Goal: Information Seeking & Learning: Learn about a topic

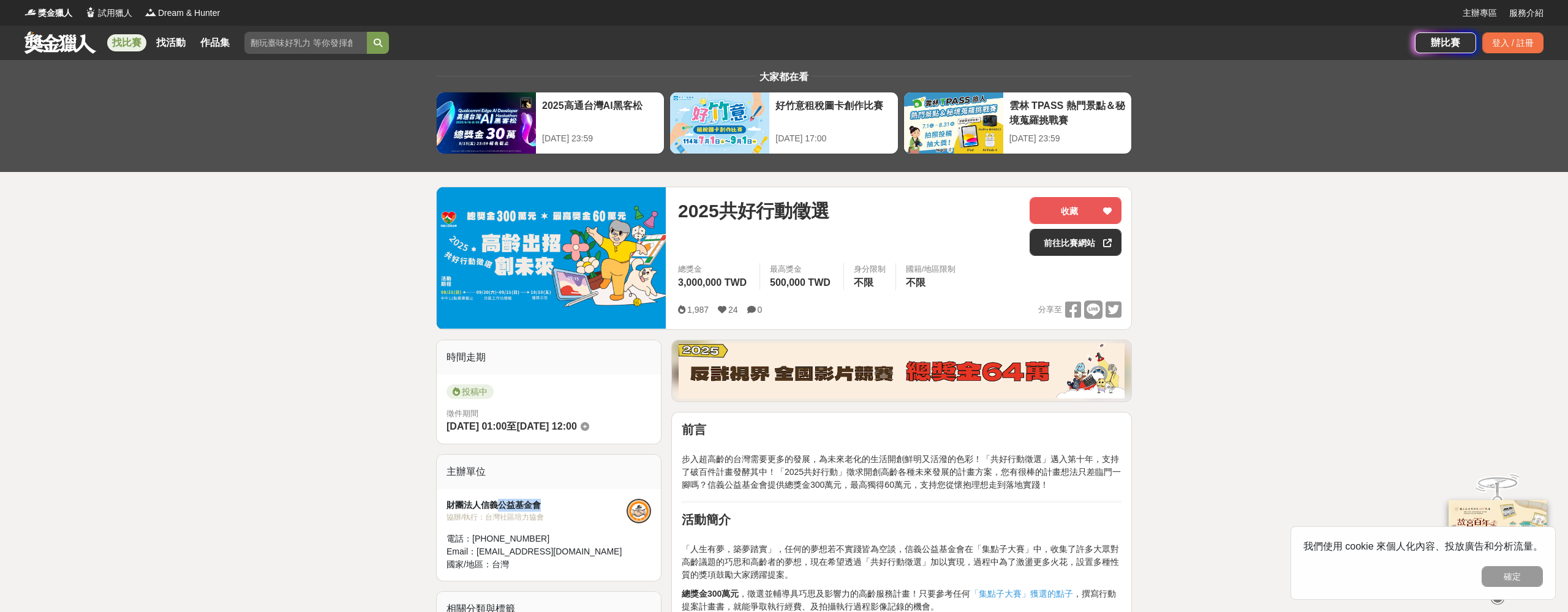
drag, startPoint x: 565, startPoint y: 503, endPoint x: 499, endPoint y: 503, distance: 66.0
click at [499, 503] on div "財團法人信義公益基金會" at bounding box center [536, 505] width 180 height 13
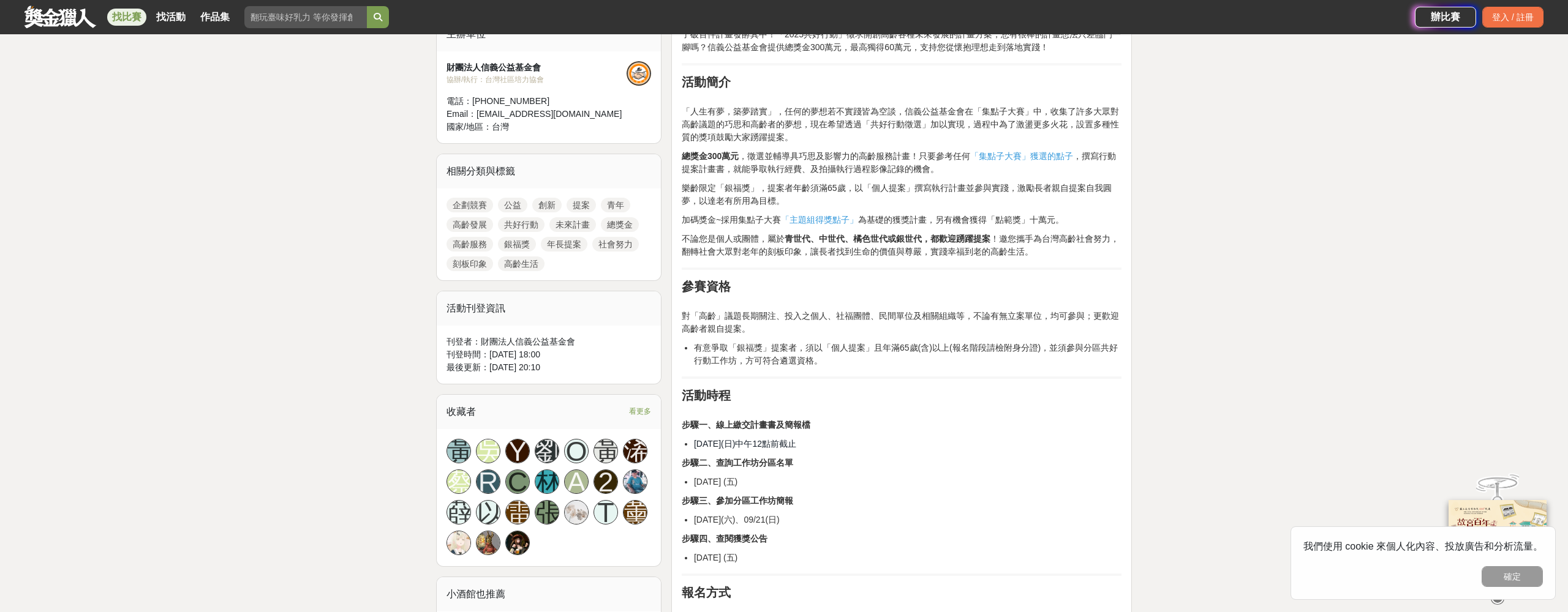
click at [1008, 154] on span "「集點子大賽」獲選的點子" at bounding box center [1022, 155] width 103 height 10
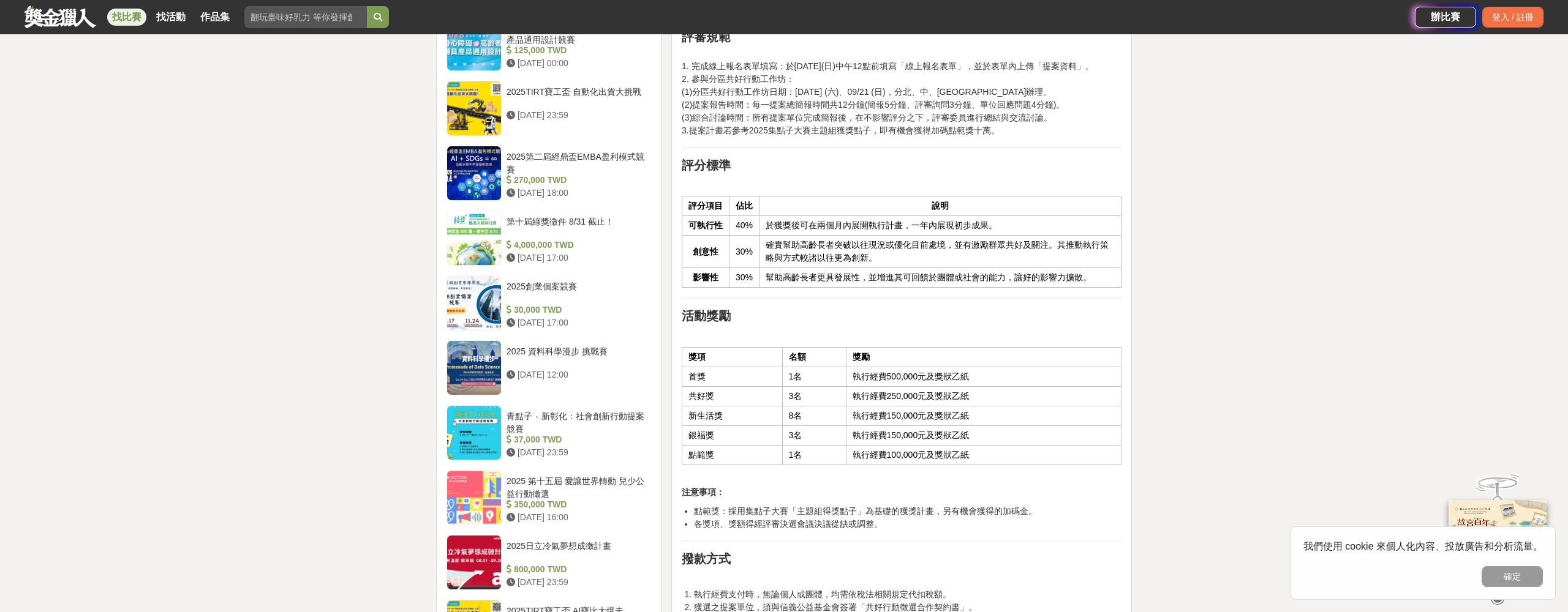
scroll to position [1175, 0]
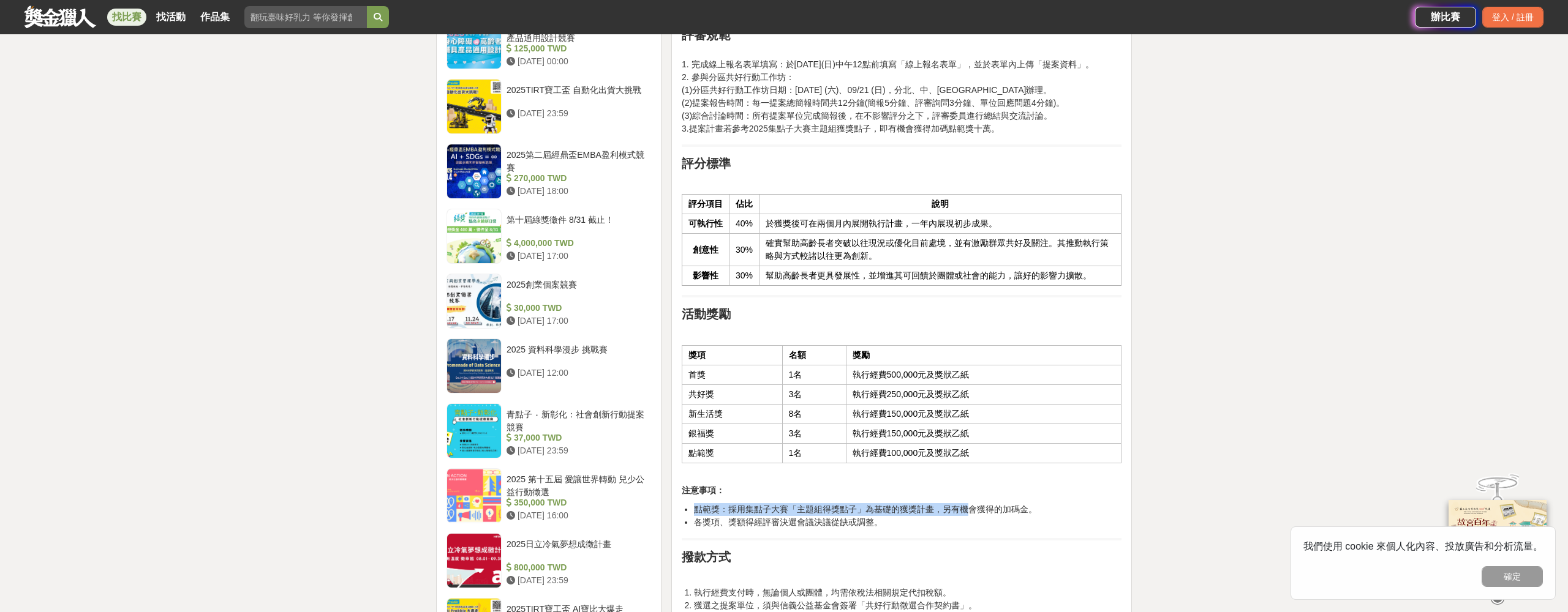
drag, startPoint x: 696, startPoint y: 510, endPoint x: 971, endPoint y: 513, distance: 275.0
click at [971, 513] on li "點範獎：採用集點子大賽「主題組得獎點子」為基礎的獲獎計畫，另有機會獲得的加碼金。" at bounding box center [908, 509] width 428 height 13
drag, startPoint x: 853, startPoint y: 452, endPoint x: 974, endPoint y: 452, distance: 121.0
click at [974, 452] on td "執行經費100,000元及獎狀乙紙" at bounding box center [983, 454] width 275 height 19
click at [849, 382] on td "執行經費500,000元及獎狀乙紙" at bounding box center [983, 375] width 275 height 19
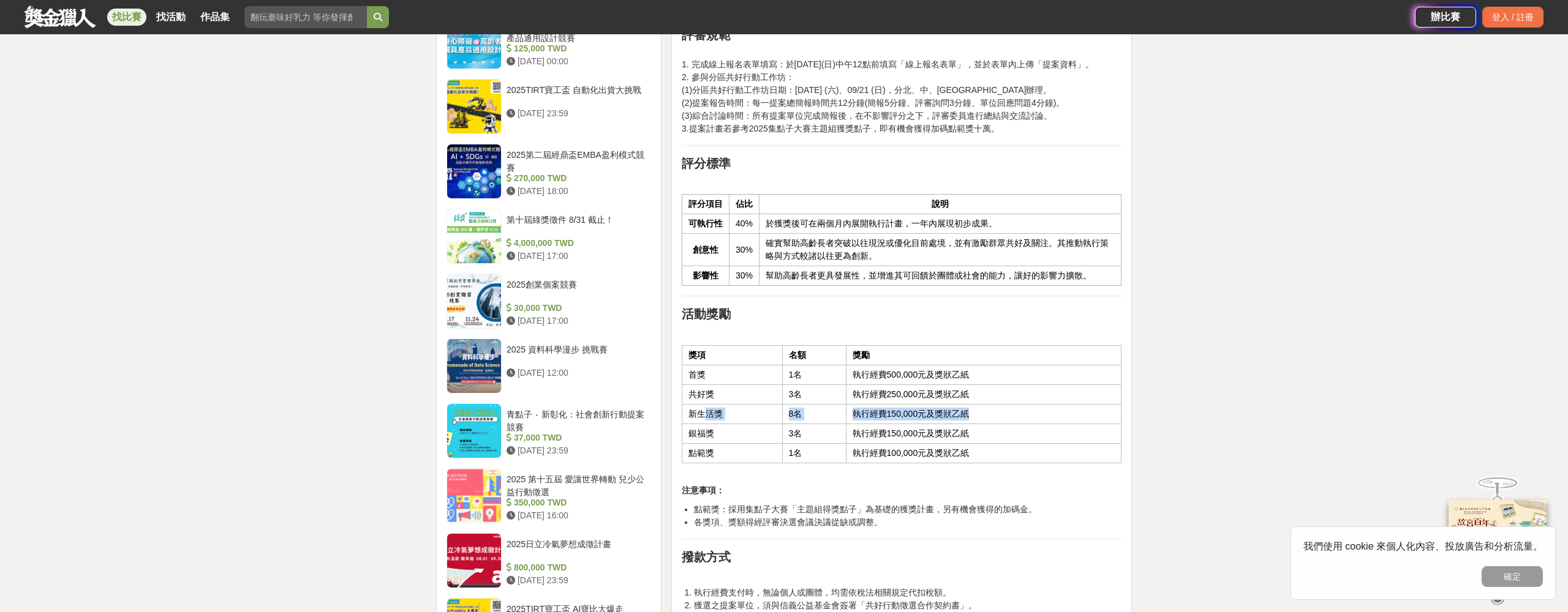
drag, startPoint x: 706, startPoint y: 408, endPoint x: 996, endPoint y: 413, distance: 290.0
click at [997, 413] on tr "新生活獎 8名 執行經費150,000元及獎狀乙紙" at bounding box center [901, 415] width 439 height 19
click at [996, 413] on td "執行經費150,000元及獎狀乙紙" at bounding box center [983, 415] width 275 height 19
drag, startPoint x: 996, startPoint y: 413, endPoint x: 680, endPoint y: 371, distance: 318.8
click at [680, 371] on div "前言 步入超高齡的台灣需要更多的發展，為未來老化的生活開創鮮明又活潑的色彩！「共好行動徵選」邁入第十年，支持了破百件計畫發酵其中！「2025共好行動」徵求開創…" at bounding box center [902, 153] width 461 height 1832
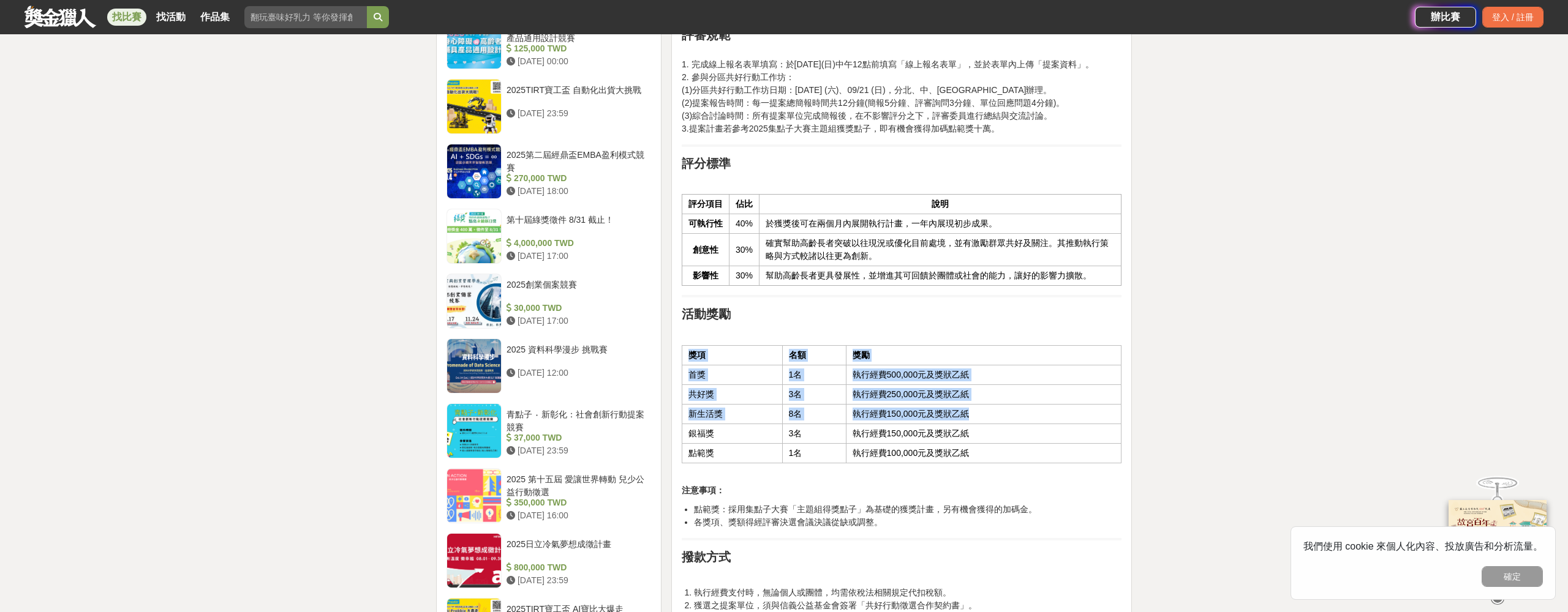
click at [701, 368] on td "首獎" at bounding box center [732, 375] width 100 height 19
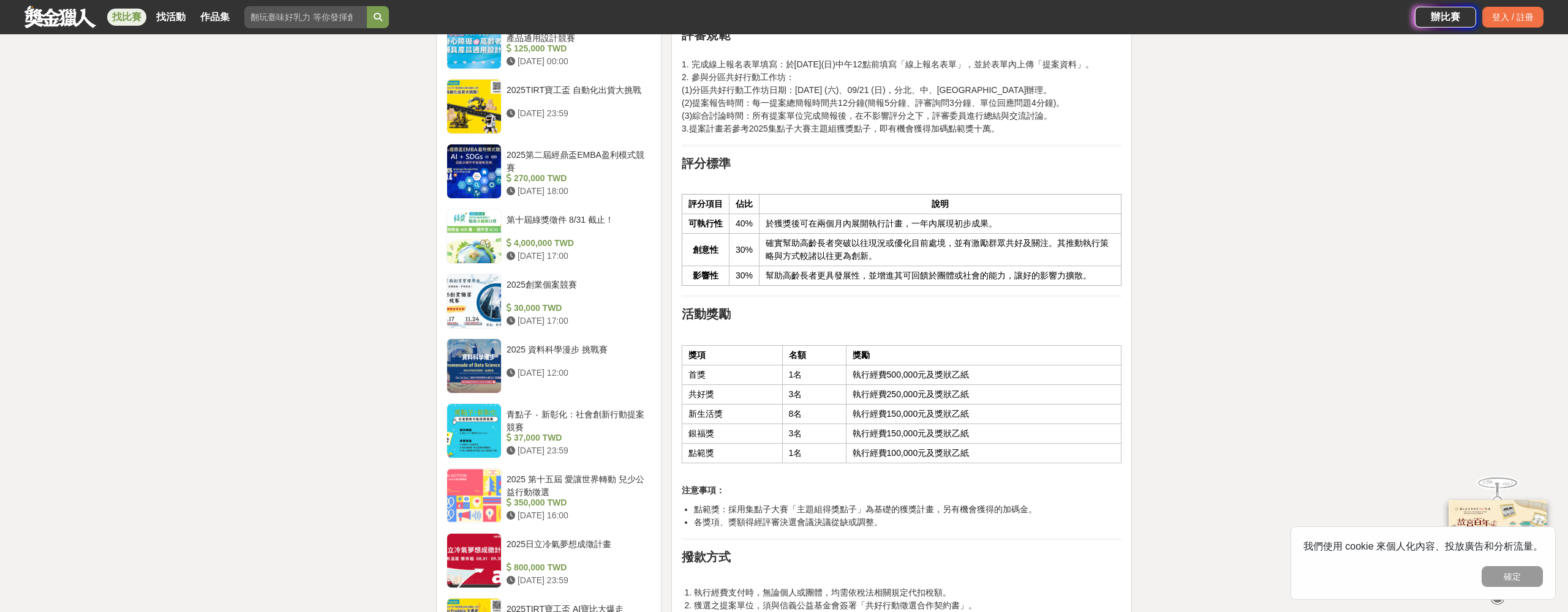
click at [890, 382] on td "執行經費500,000元及獎狀乙紙" at bounding box center [983, 375] width 275 height 19
drag, startPoint x: 887, startPoint y: 374, endPoint x: 937, endPoint y: 374, distance: 50.0
click at [937, 374] on td "執行經費500,000元及獎狀乙紙" at bounding box center [983, 375] width 275 height 19
drag, startPoint x: 883, startPoint y: 401, endPoint x: 901, endPoint y: 401, distance: 18.0
click at [884, 401] on td "執行經費250,000元及獎狀乙紙" at bounding box center [983, 395] width 275 height 19
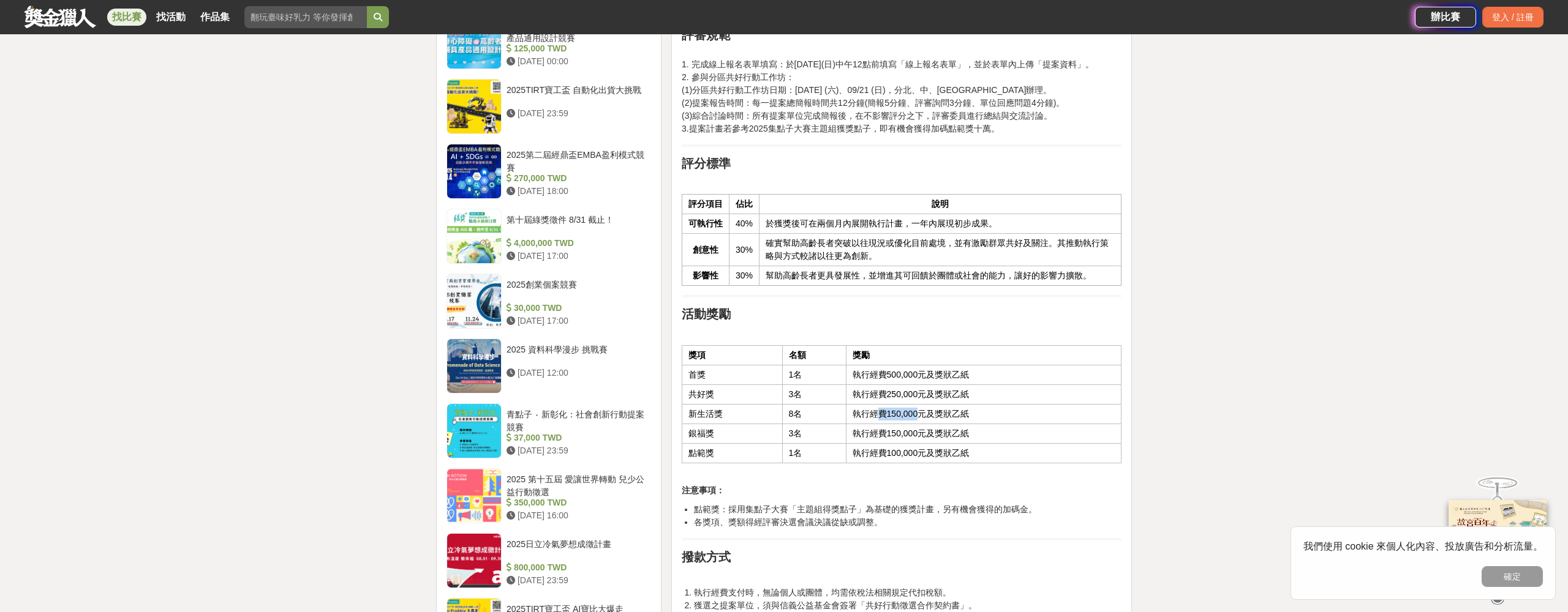
drag, startPoint x: 882, startPoint y: 417, endPoint x: 920, endPoint y: 417, distance: 38.0
click at [920, 417] on td "執行經費150,000元及獎狀乙紙" at bounding box center [983, 415] width 275 height 19
drag, startPoint x: 885, startPoint y: 458, endPoint x: 943, endPoint y: 458, distance: 58.0
click at [943, 458] on td "執行經費100,000元及獎狀乙紙" at bounding box center [983, 454] width 275 height 19
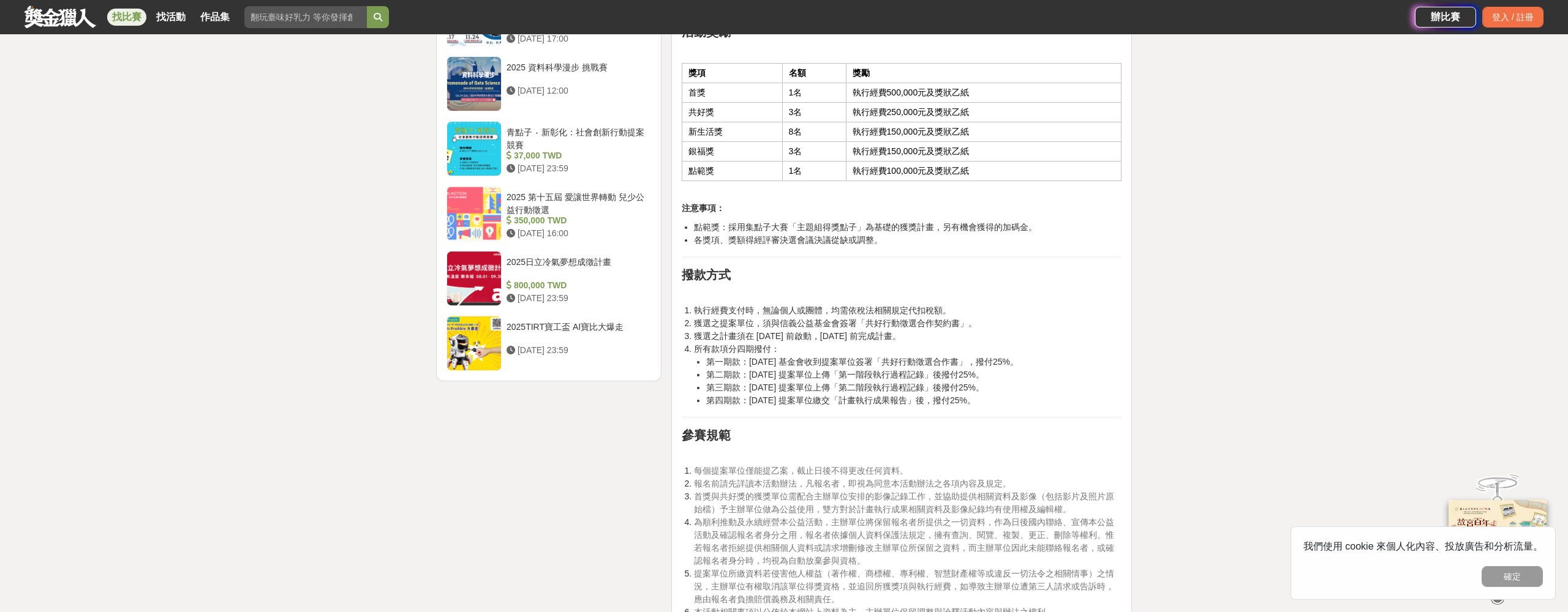
scroll to position [1455, 0]
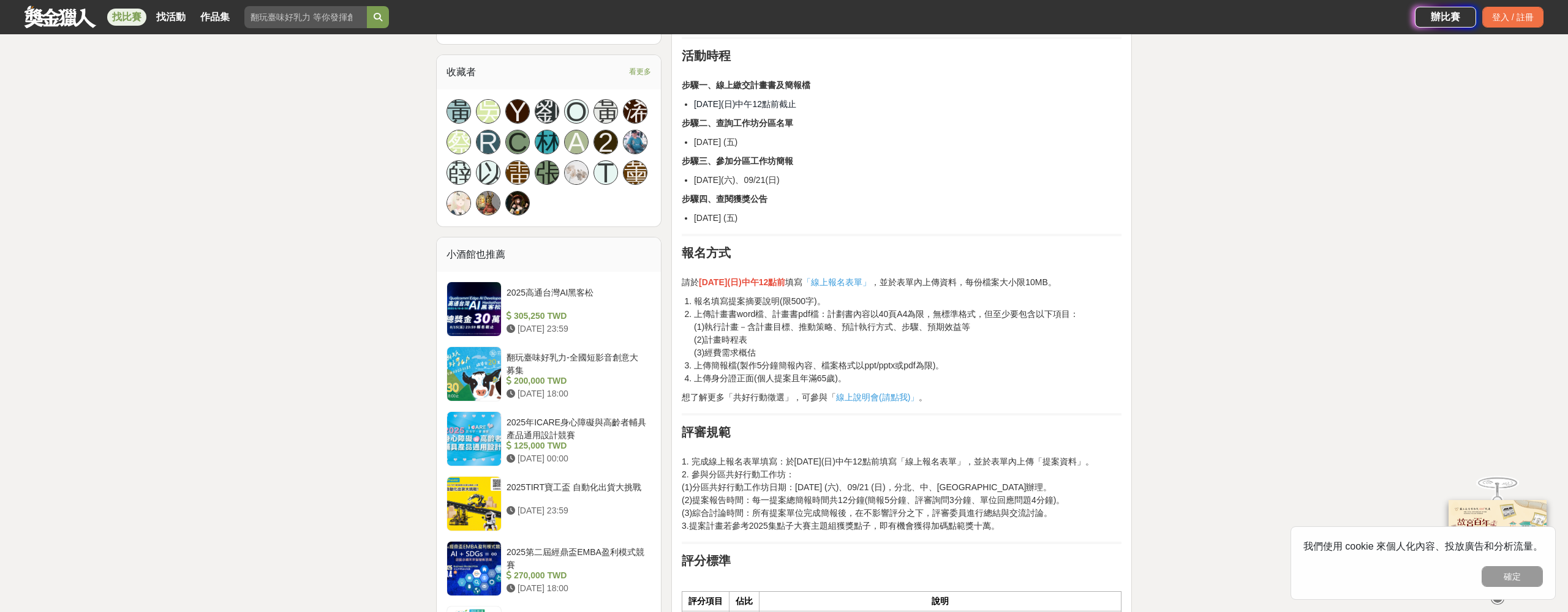
scroll to position [767, 0]
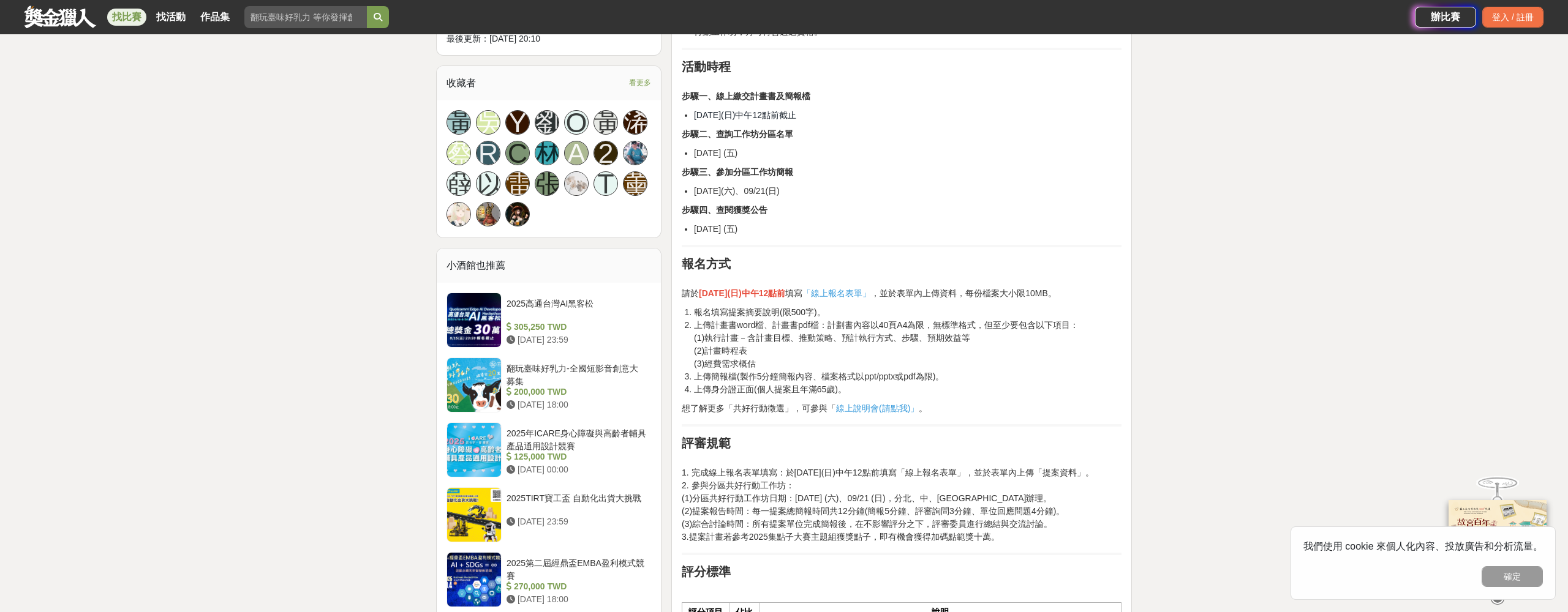
click at [1055, 421] on div "前言 步入超高齡的台灣需要更多的發展，為未來老化的生活開創鮮明又活潑的色彩！「共好行動徵選」邁入第十年，支持了破百件計畫發酵其中！「2025共好行動」徵求開創…" at bounding box center [902, 559] width 440 height 1805
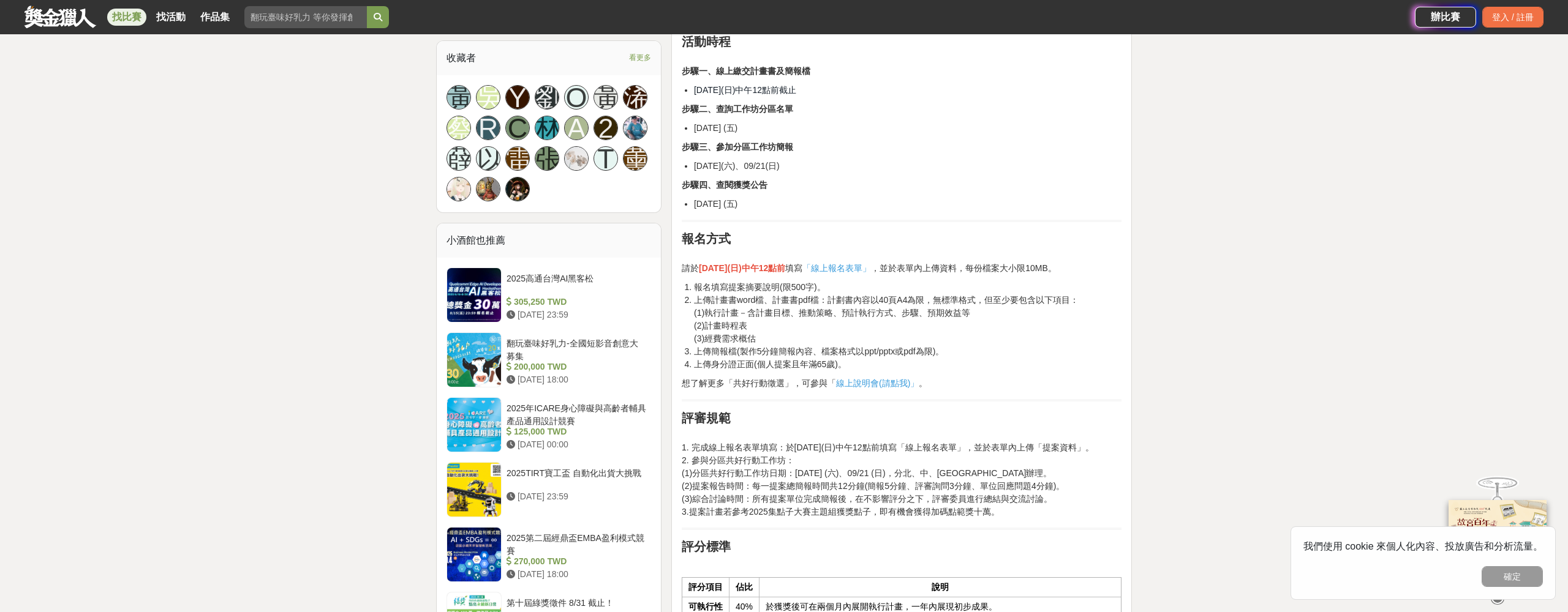
scroll to position [796, 0]
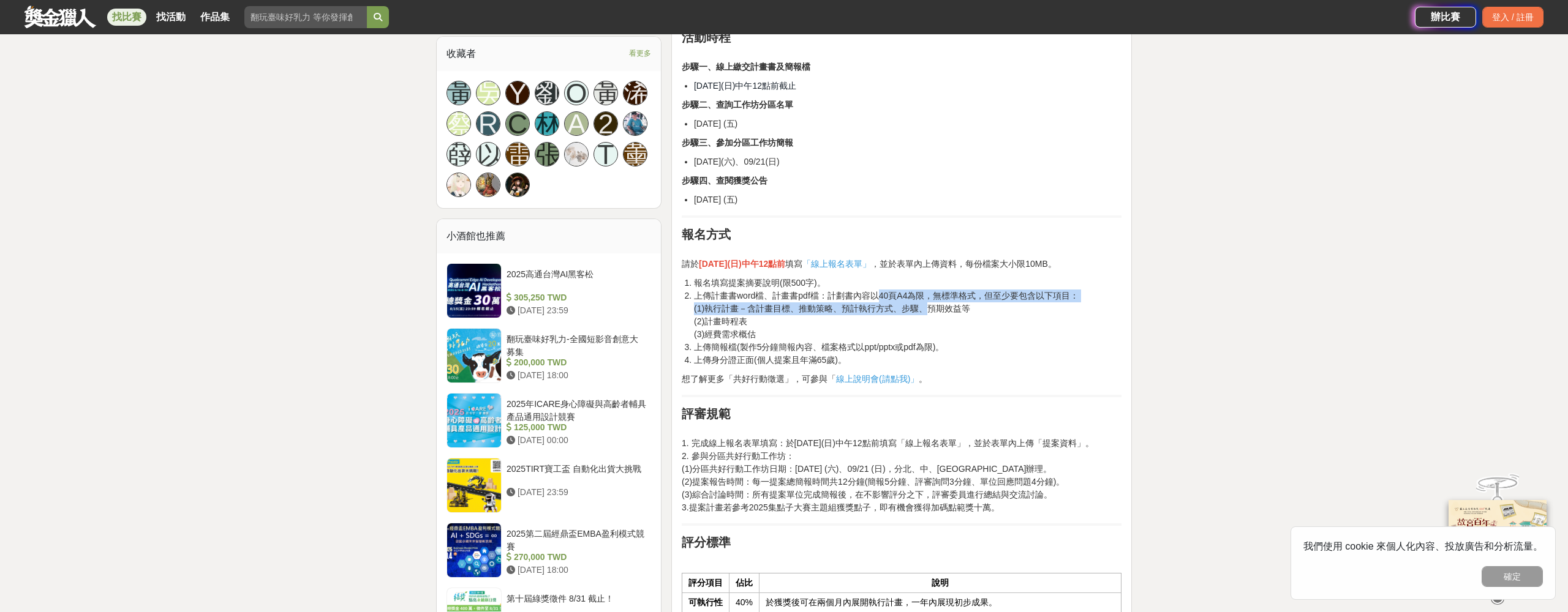
drag, startPoint x: 876, startPoint y: 293, endPoint x: 927, endPoint y: 301, distance: 51.6
click at [927, 301] on li "上傳計畫書word檔、計畫書pdf檔：計劃書內容以40頁A4為限，無標準格式，但至少要包含以下項目： (1)執行計畫－含計畫目標、推動策略、預計執行方式、步驟…" at bounding box center [908, 315] width 428 height 52
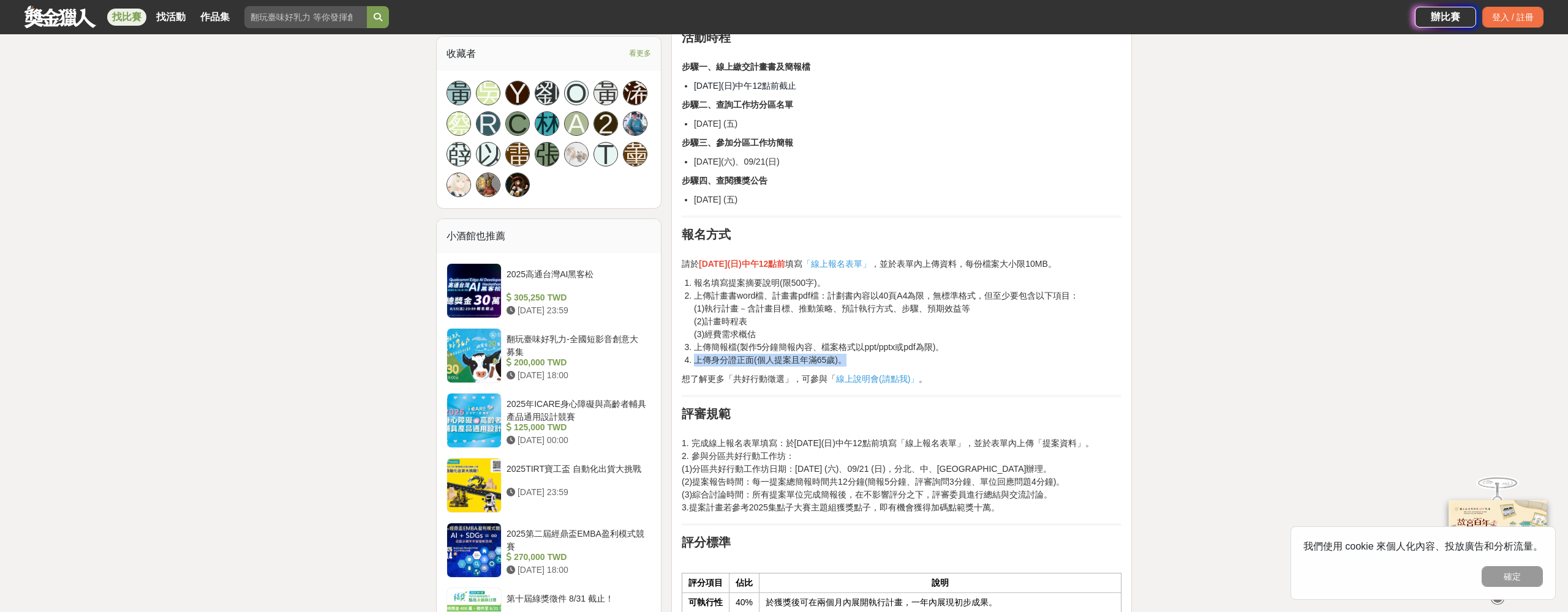
drag, startPoint x: 853, startPoint y: 359, endPoint x: 697, endPoint y: 359, distance: 156.0
click at [697, 359] on li "上傳身分證正面(個人提案且年滿65歲)。" at bounding box center [908, 360] width 428 height 13
click at [838, 356] on li "上傳身分證正面(個人提案且年滿65歲)。" at bounding box center [908, 360] width 428 height 13
drag, startPoint x: 858, startPoint y: 364, endPoint x: 692, endPoint y: 362, distance: 166.0
click at [692, 362] on ol "報名填寫提案摘要說明(限500字)。 上傳計畫書word檔、計畫書pdf檔：計劃書內容以40頁A4為限，無標準格式，但至少要包含以下項目： (1)執行計畫－含…" at bounding box center [902, 321] width 440 height 90
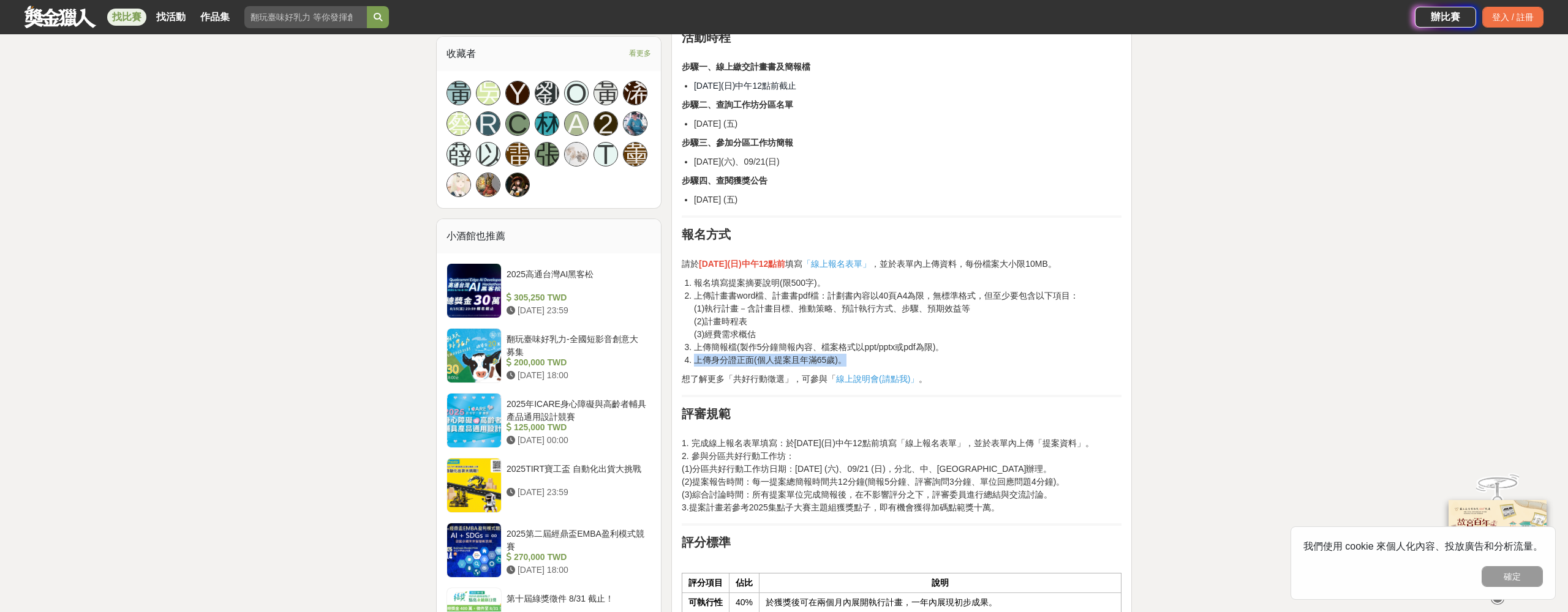
click at [701, 362] on li "上傳身分證正面(個人提案且年滿65歲)。" at bounding box center [908, 360] width 428 height 13
drag, startPoint x: 694, startPoint y: 362, endPoint x: 879, endPoint y: 361, distance: 185.0
click at [879, 361] on li "上傳身分證正面(個人提案且年滿65歲)。" at bounding box center [908, 360] width 428 height 13
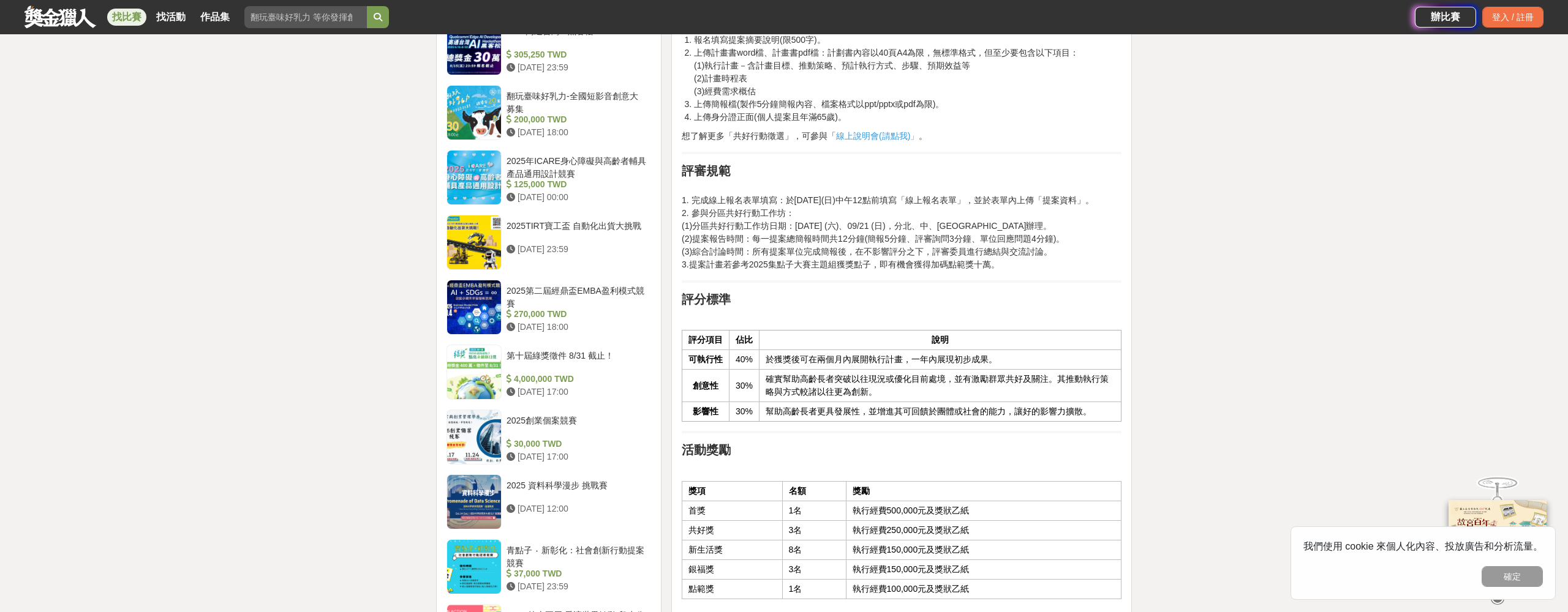
click at [714, 361] on th "可執行性" at bounding box center [705, 360] width 47 height 19
drag, startPoint x: 672, startPoint y: 358, endPoint x: 745, endPoint y: 358, distance: 73.0
click at [745, 358] on div "前言 步入超高齡的台灣需要更多的發展，為未來老化的生活開創鮮明又活潑的色彩！「共好行動徵選」邁入第十年，支持了破百件計畫發酵其中！「2025共好行動」徵求開創…" at bounding box center [902, 289] width 461 height 1832
click at [1006, 357] on td "於獲獎後可在兩個月內展開執行計畫，一年內展現初步成果。" at bounding box center [941, 360] width 362 height 19
click at [722, 395] on th "創意性" at bounding box center [705, 386] width 47 height 32
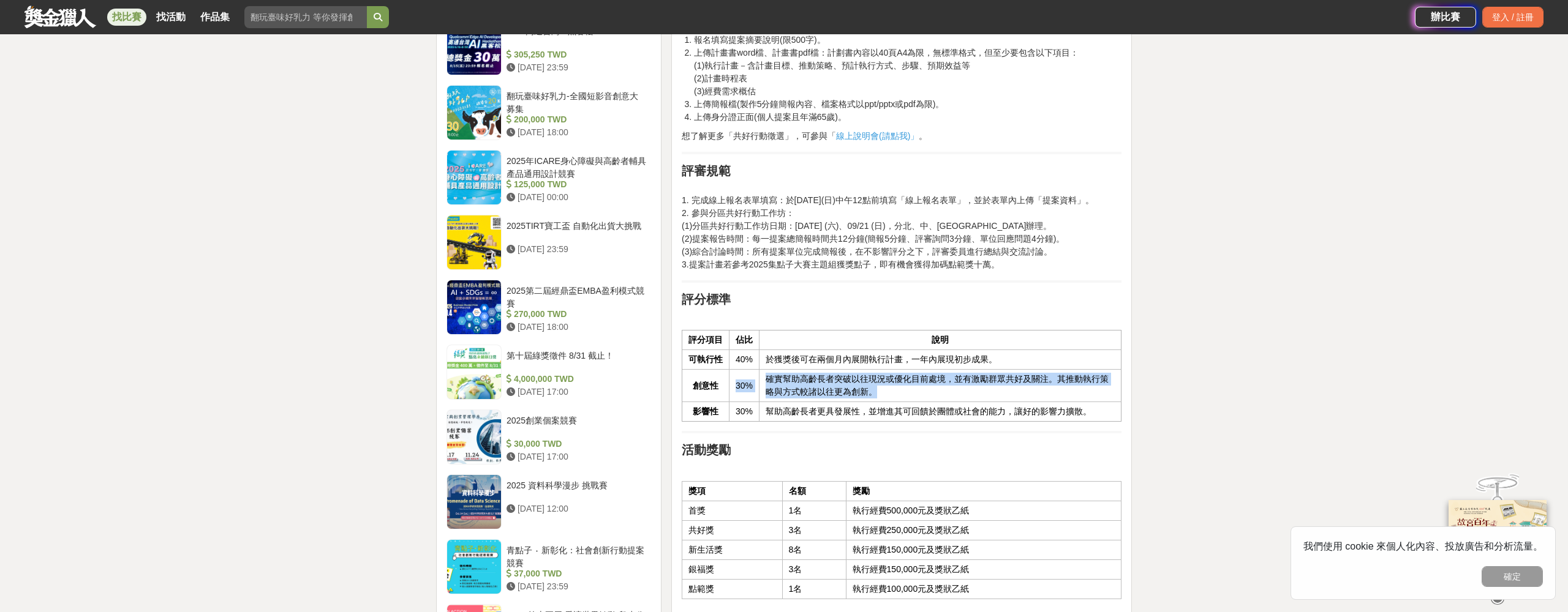
drag, startPoint x: 689, startPoint y: 390, endPoint x: 913, endPoint y: 395, distance: 224.1
click at [913, 395] on tr "創意性 30% 確實幫助高齡長者突破以往現況或優化目前處境，並有激勵群眾共好及關注。其推動執行策略與方式較諸以往更為創新。" at bounding box center [901, 386] width 439 height 32
click at [858, 413] on td "幫助高齡長者更具發展性，並增進其可回饋於團體或社會的能力，讓好的影響力擴散。" at bounding box center [941, 412] width 362 height 19
click at [883, 414] on td "幫助高齡長者更具發展性，並增進其可回饋於團體或社會的能力，讓好的影響力擴散。" at bounding box center [941, 412] width 362 height 19
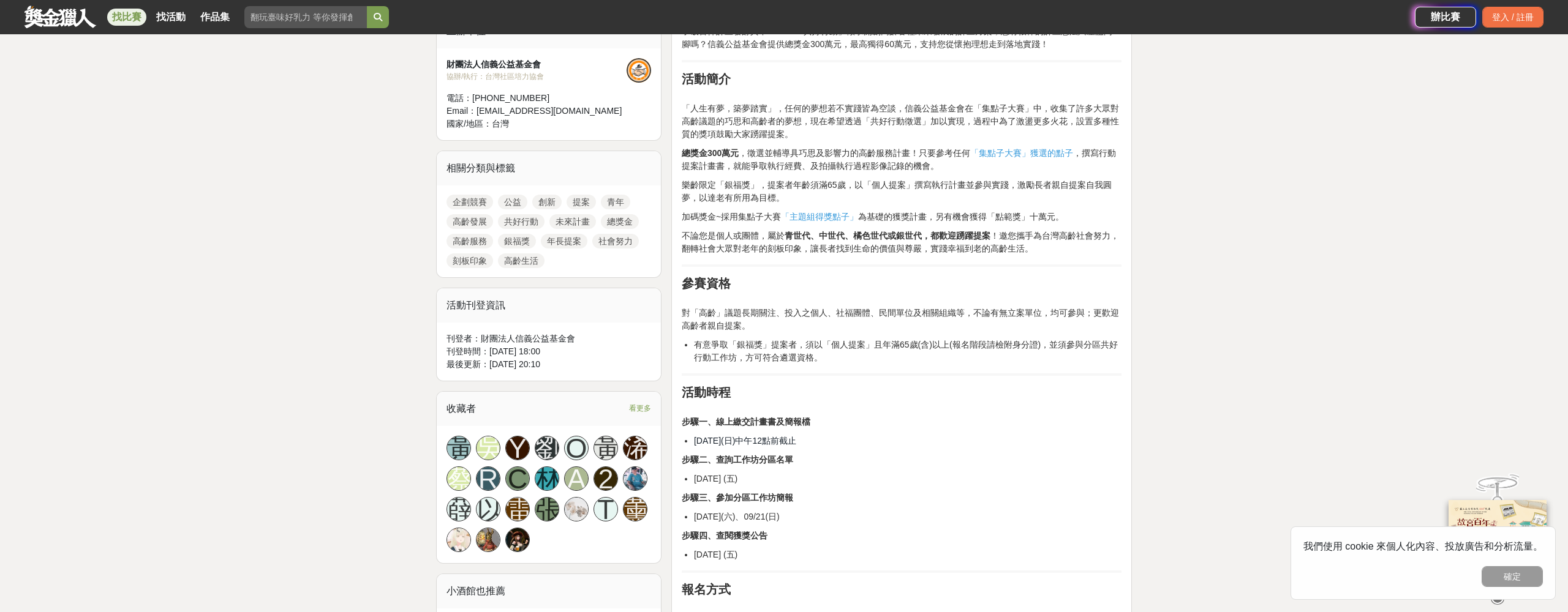
scroll to position [407, 0]
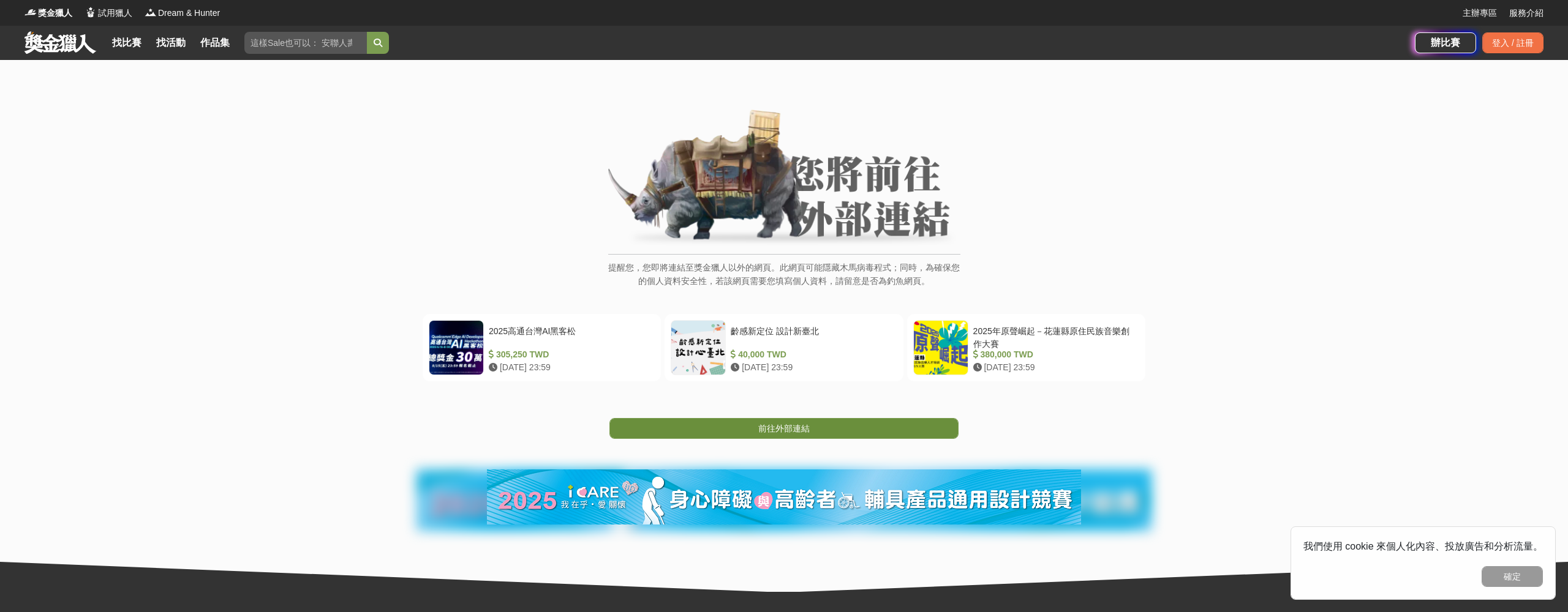
click at [784, 430] on span "前往外部連結" at bounding box center [784, 428] width 52 height 10
